Goal: Navigation & Orientation: Find specific page/section

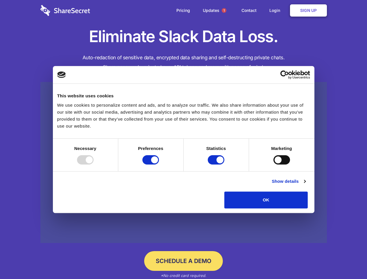
click at [94, 165] on div at bounding box center [85, 159] width 17 height 9
click at [159, 165] on input "Preferences" at bounding box center [151, 159] width 17 height 9
checkbox input "false"
click at [217, 165] on input "Statistics" at bounding box center [216, 159] width 17 height 9
checkbox input "false"
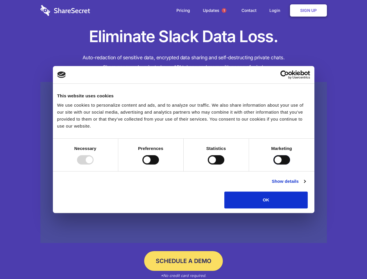
click at [274, 165] on input "Marketing" at bounding box center [282, 159] width 17 height 9
checkbox input "true"
click at [306, 185] on link "Show details" at bounding box center [289, 181] width 34 height 7
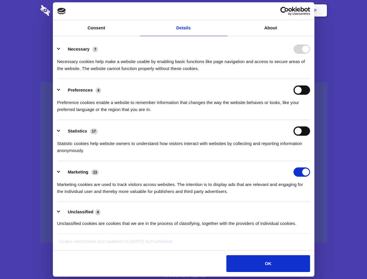
click at [310, 79] on li "Necessary 7 Necessary cookies help make a website usable by enabling basic func…" at bounding box center [183, 58] width 253 height 41
click at [224, 10] on span "1" at bounding box center [224, 10] width 5 height 5
